Goal: Obtain resource: Download file/media

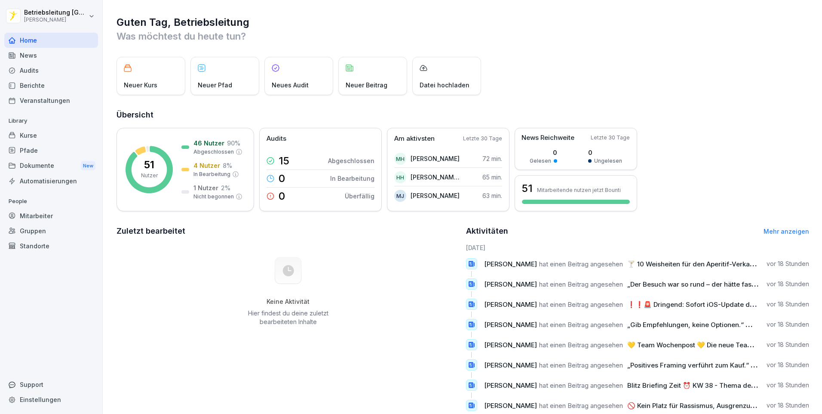
drag, startPoint x: 31, startPoint y: 60, endPoint x: 189, endPoint y: 56, distance: 158.3
click at [31, 60] on div "News" at bounding box center [51, 55] width 94 height 15
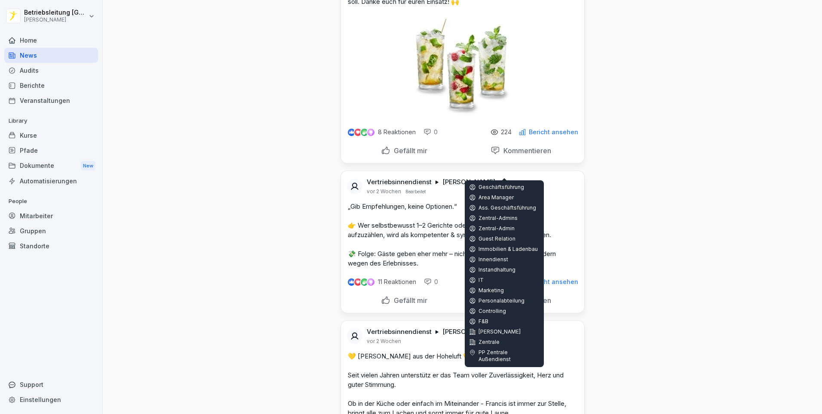
scroll to position [9540, 0]
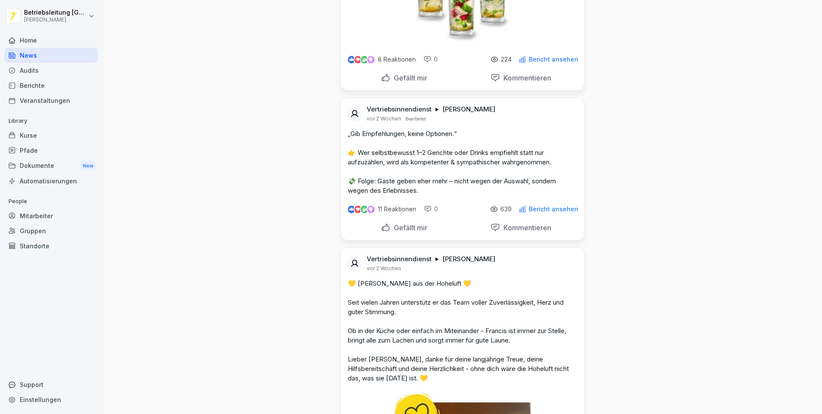
scroll to position [9583, 0]
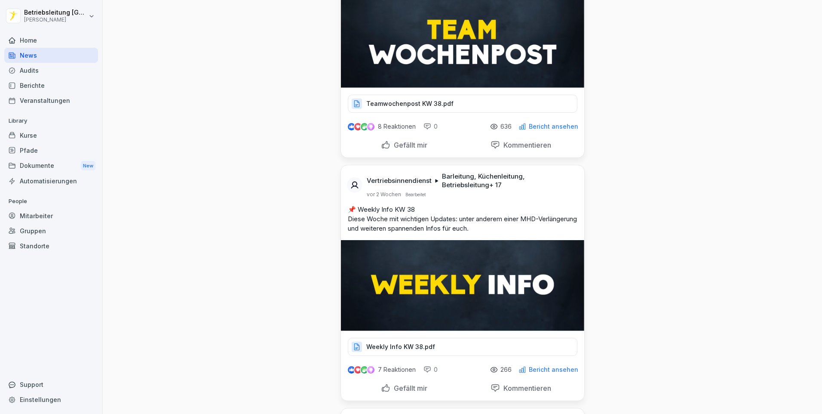
scroll to position [8078, 0]
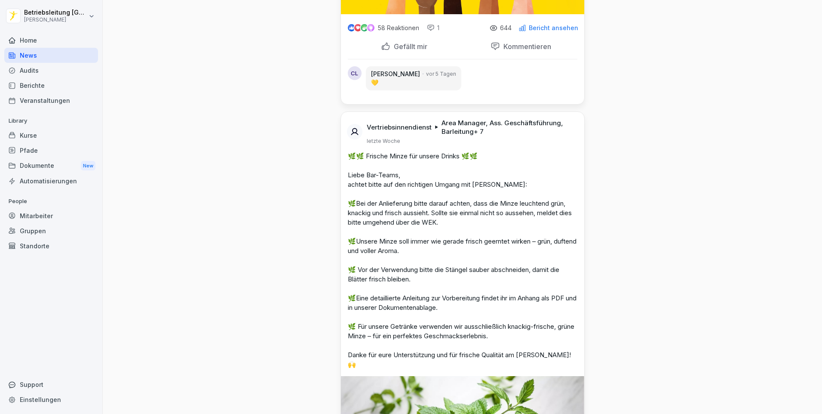
scroll to position [6100, 0]
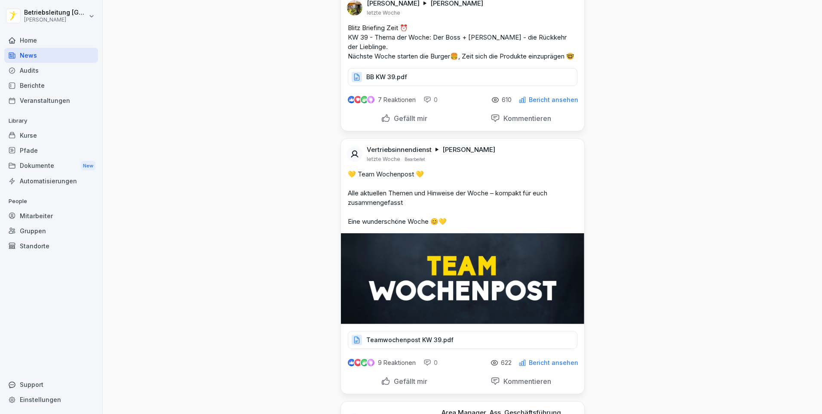
scroll to position [4423, 0]
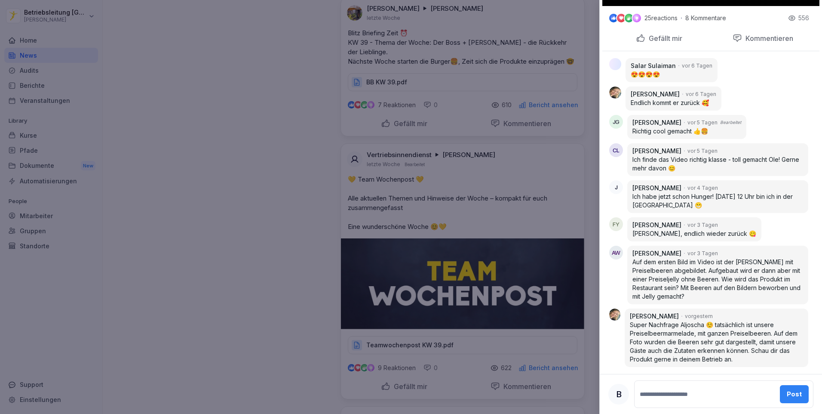
scroll to position [474, 0]
click at [511, 342] on div at bounding box center [411, 207] width 822 height 414
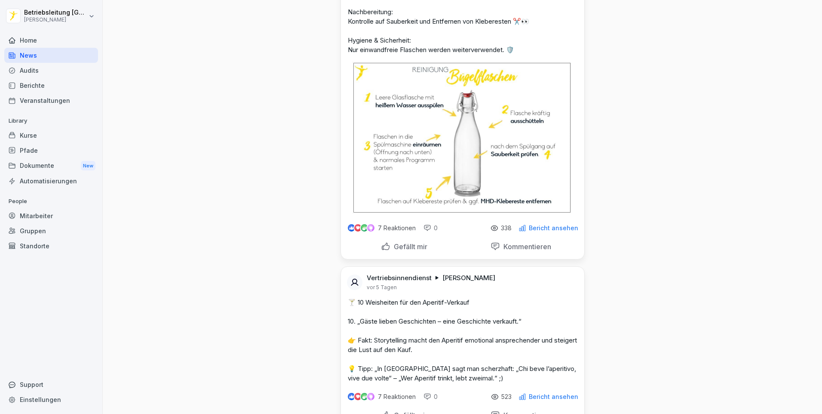
scroll to position [2659, 0]
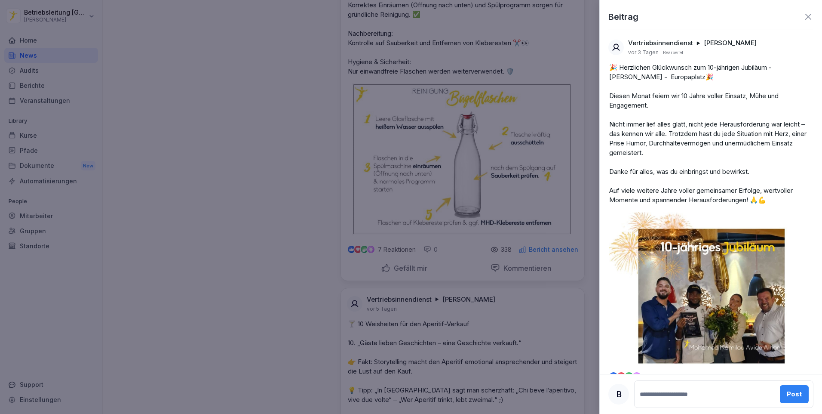
click at [513, 178] on div at bounding box center [411, 207] width 822 height 414
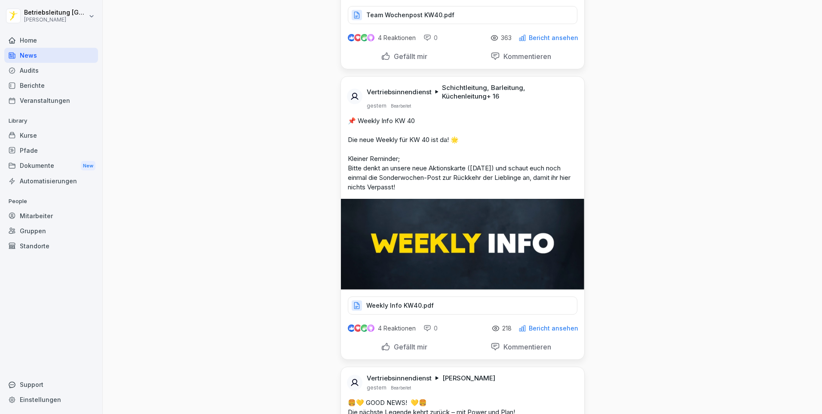
scroll to position [337, 0]
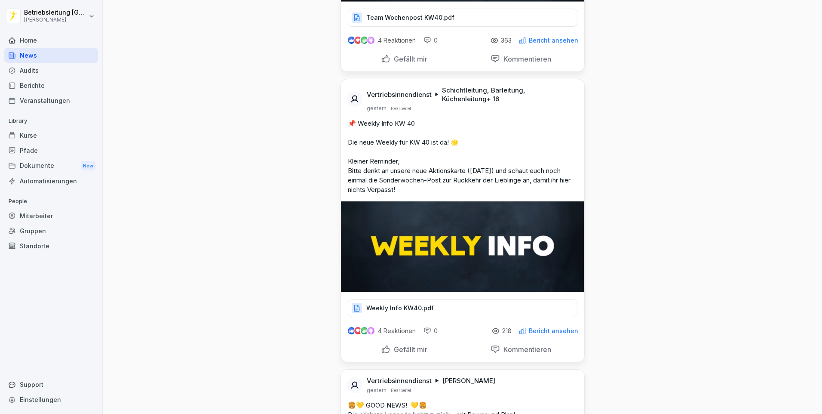
click at [392, 308] on p "Weekly Info KW40.pdf" at bounding box center [400, 308] width 68 height 9
